Goal: Task Accomplishment & Management: Manage account settings

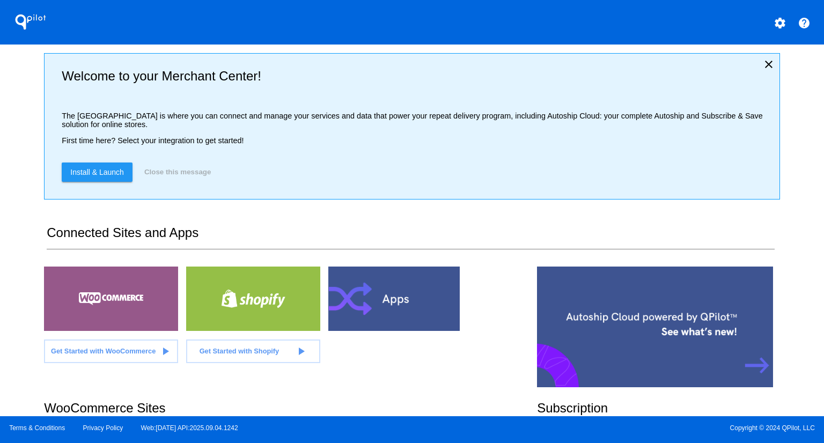
click at [11, 176] on div "QPilot settings help Welcome to your Merchant Center! The [GEOGRAPHIC_DATA] is …" at bounding box center [412, 208] width 824 height 416
click at [16, 172] on div "QPilot settings help Welcome to your Merchant Center! The [GEOGRAPHIC_DATA] is …" at bounding box center [412, 208] width 824 height 416
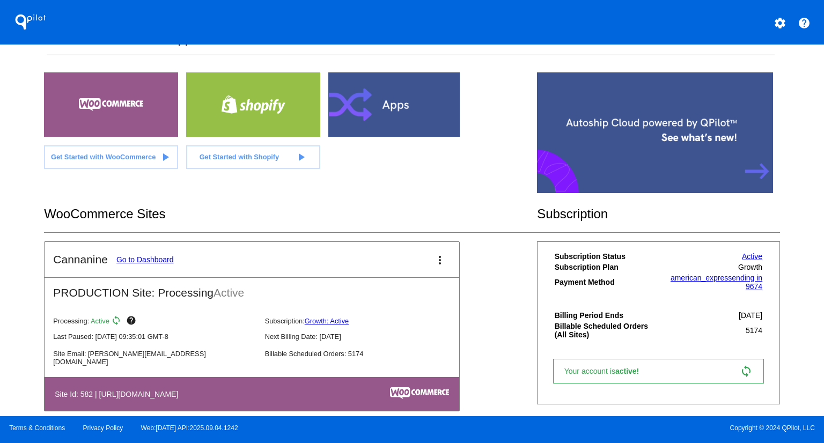
scroll to position [198, 0]
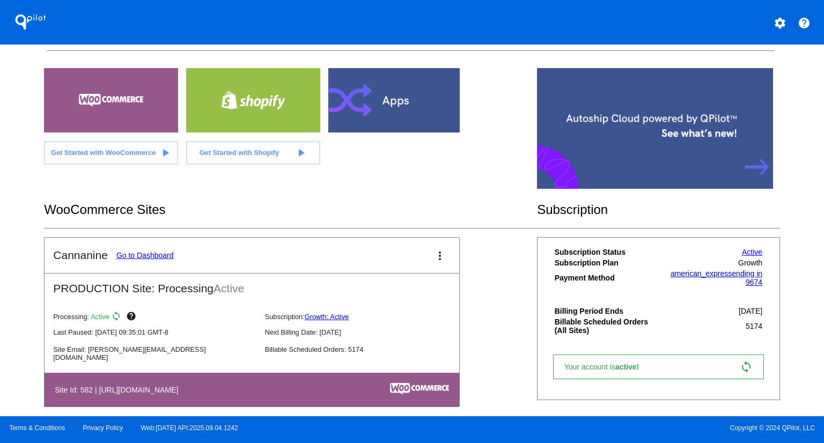
click at [137, 252] on link "Go to Dashboard" at bounding box center [144, 255] width 57 height 9
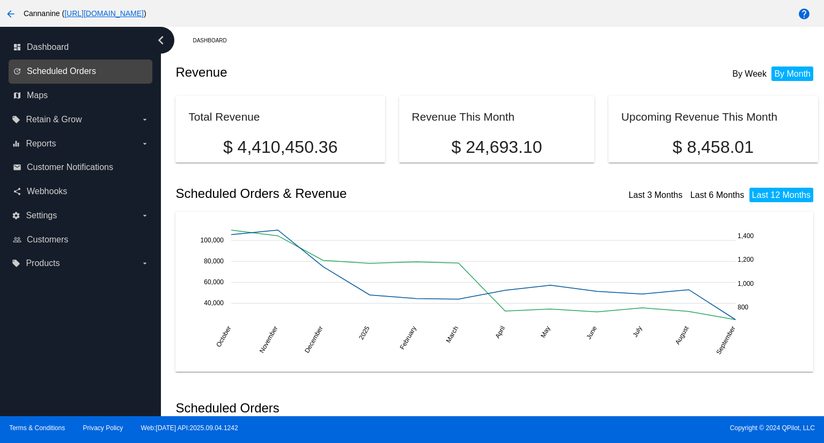
click at [68, 71] on span "Scheduled Orders" at bounding box center [61, 72] width 69 height 10
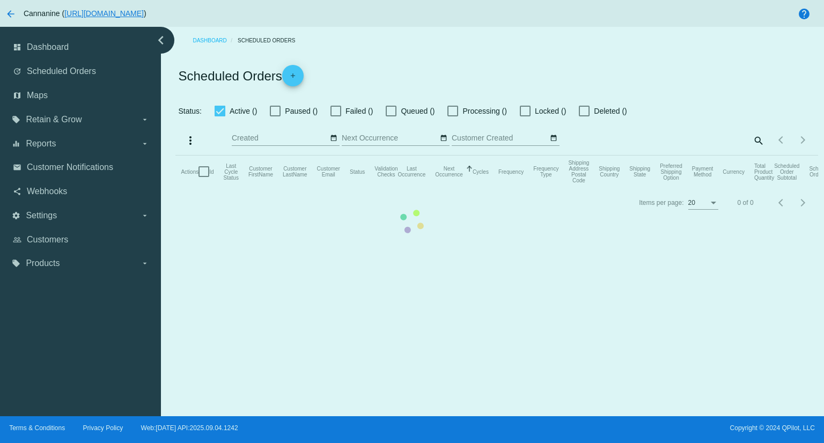
checkbox input "true"
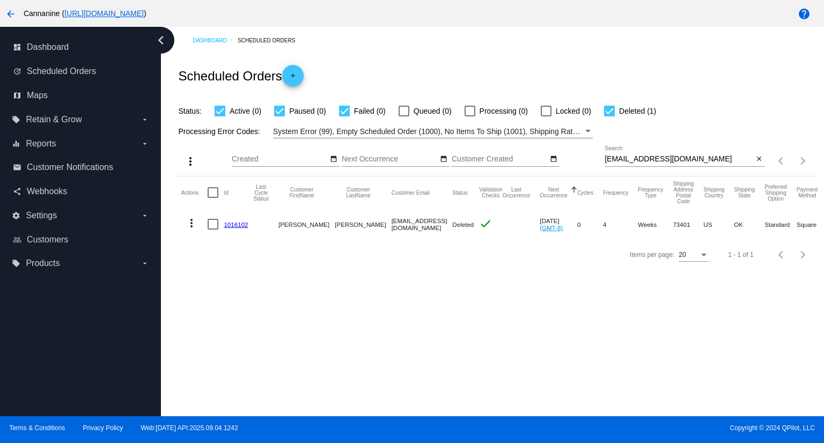
click at [721, 152] on div "[EMAIL_ADDRESS][DOMAIN_NAME] Search" at bounding box center [678, 156] width 149 height 21
click at [714, 159] on input "[EMAIL_ADDRESS][DOMAIN_NAME]" at bounding box center [678, 159] width 149 height 9
paste input "[PERSON_NAME][EMAIL_ADDRESS][PERSON_NAME]"
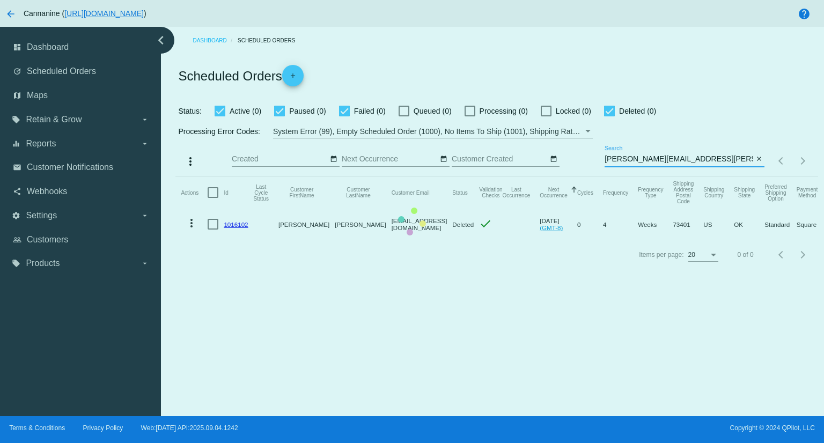
type input "[PERSON_NAME][EMAIL_ADDRESS][PERSON_NAME][DOMAIN_NAME]"
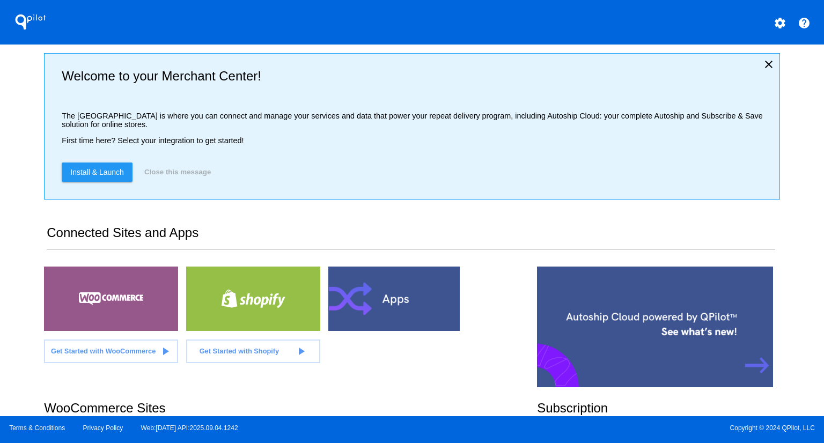
click at [16, 223] on div "QPilot settings help Welcome to your Merchant Center! The [GEOGRAPHIC_DATA] is …" at bounding box center [412, 208] width 824 height 416
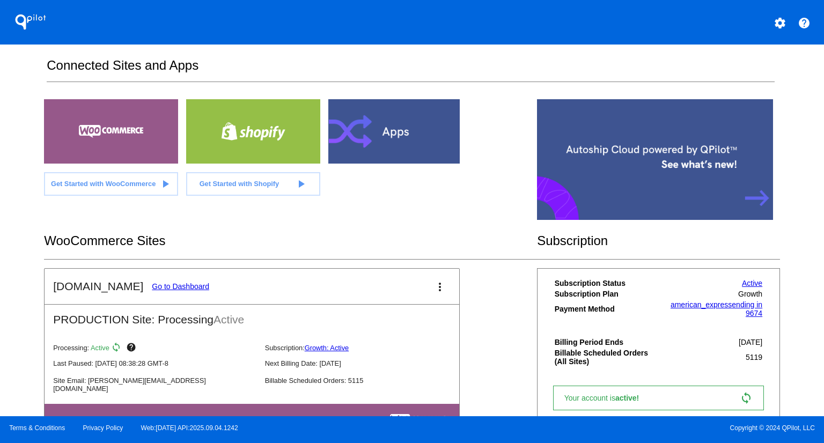
scroll to position [176, 0]
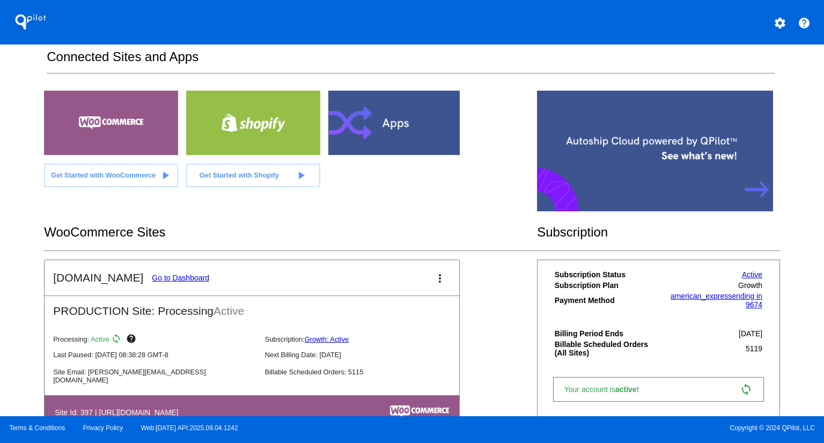
click at [188, 277] on link "Go to Dashboard" at bounding box center [180, 278] width 57 height 9
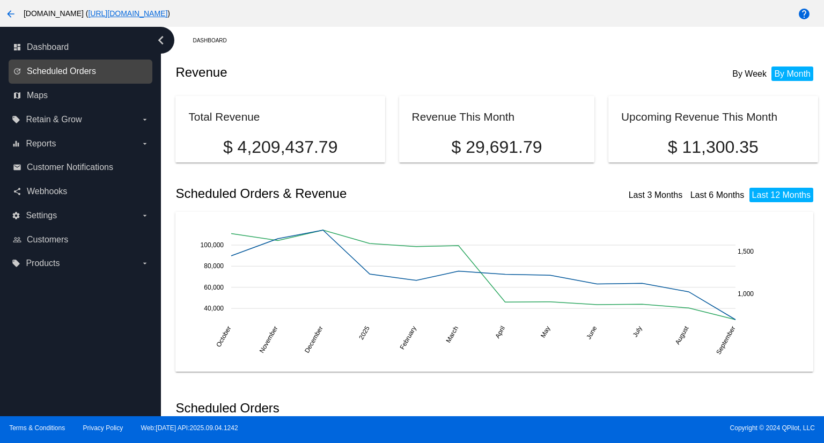
click at [67, 71] on span "Scheduled Orders" at bounding box center [61, 72] width 69 height 10
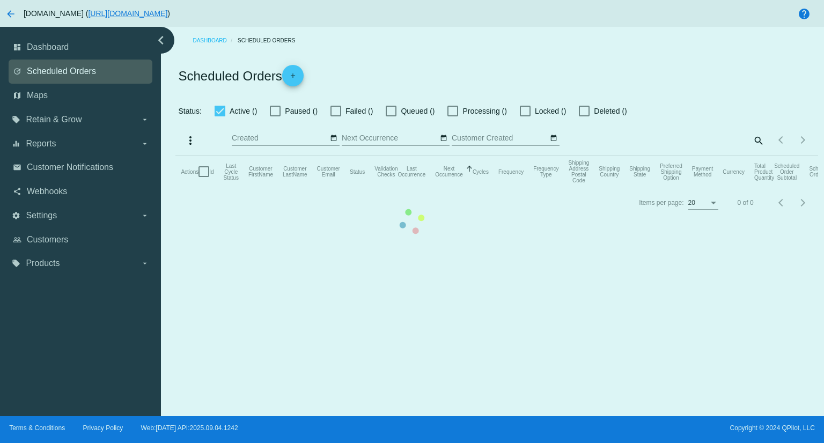
checkbox input "true"
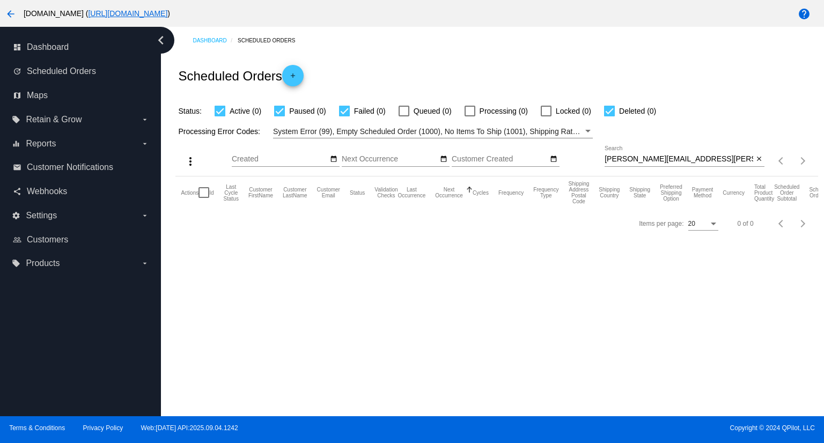
click at [708, 157] on input "[PERSON_NAME][EMAIL_ADDRESS][PERSON_NAME][DOMAIN_NAME]" at bounding box center [678, 159] width 149 height 9
click at [718, 160] on input "[PERSON_NAME][EMAIL_ADDRESS][PERSON_NAME][DOMAIN_NAME]" at bounding box center [678, 159] width 149 height 9
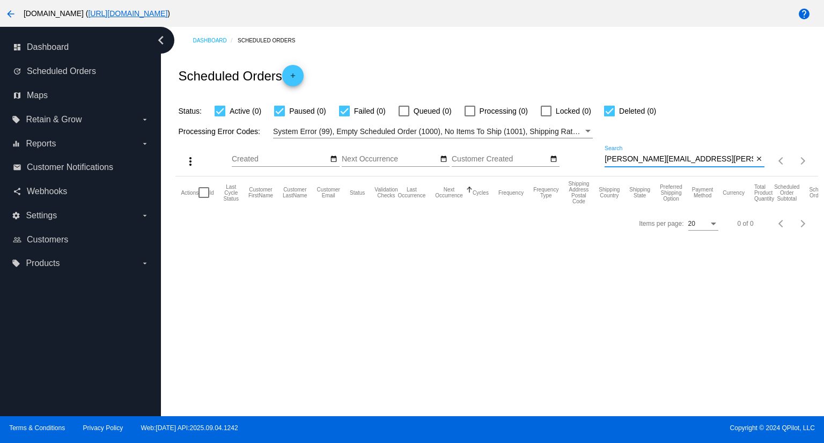
click at [718, 160] on input "[PERSON_NAME][EMAIL_ADDRESS][PERSON_NAME][DOMAIN_NAME]" at bounding box center [678, 159] width 149 height 9
paste input "Greta Pellerin"
click at [712, 155] on input "Greta Pellerin" at bounding box center [678, 159] width 149 height 9
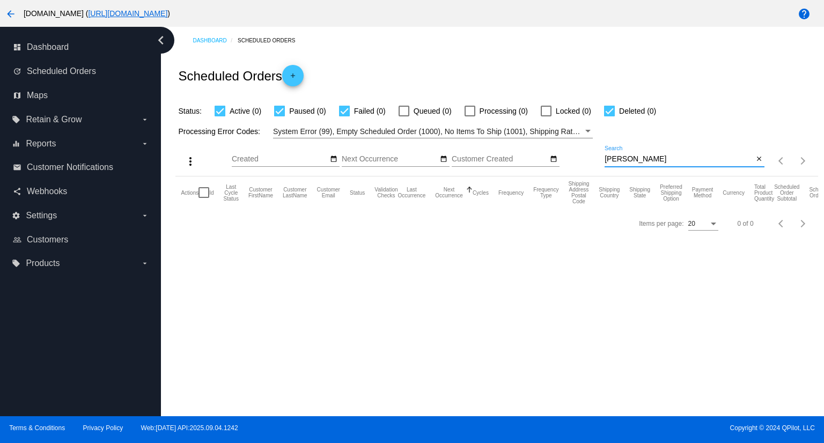
paste input "1011555"
type input "1011555"
